Goal: Check status: Check status

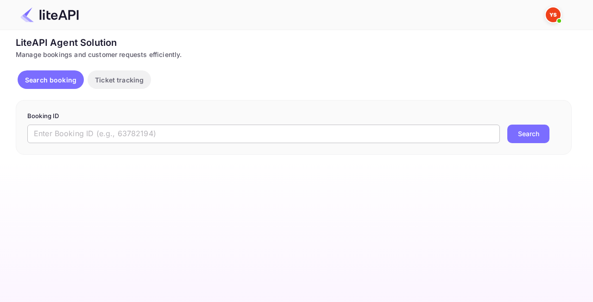
click at [143, 136] on input "text" at bounding box center [263, 134] width 473 height 19
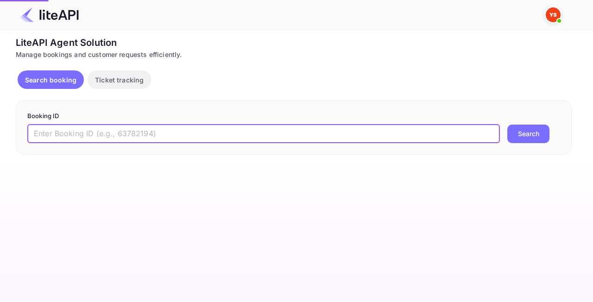
paste input "8212170"
type input "8212170"
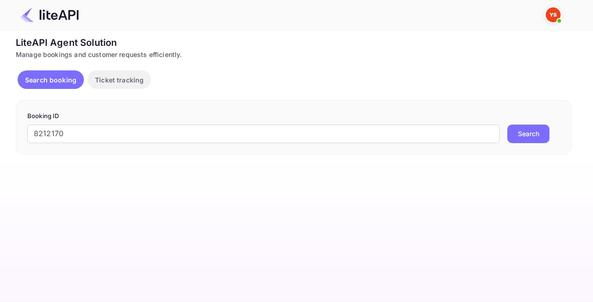
click at [544, 130] on button "Search" at bounding box center [529, 134] width 42 height 19
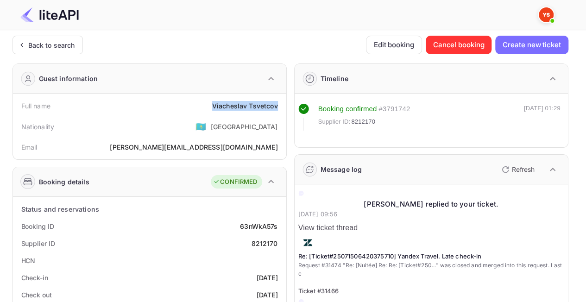
drag, startPoint x: 215, startPoint y: 101, endPoint x: 278, endPoint y: 106, distance: 63.2
click at [278, 106] on div "Full name [PERSON_NAME]" at bounding box center [150, 105] width 266 height 17
copy div "[PERSON_NAME]"
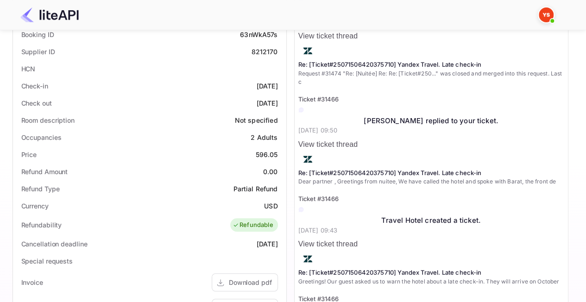
scroll to position [232, 0]
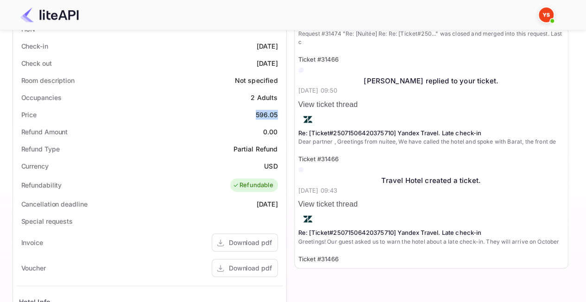
drag, startPoint x: 250, startPoint y: 110, endPoint x: 279, endPoint y: 112, distance: 28.8
click at [279, 112] on div "Price 596.05" at bounding box center [150, 114] width 266 height 17
copy div "596.05"
